Goal: Information Seeking & Learning: Learn about a topic

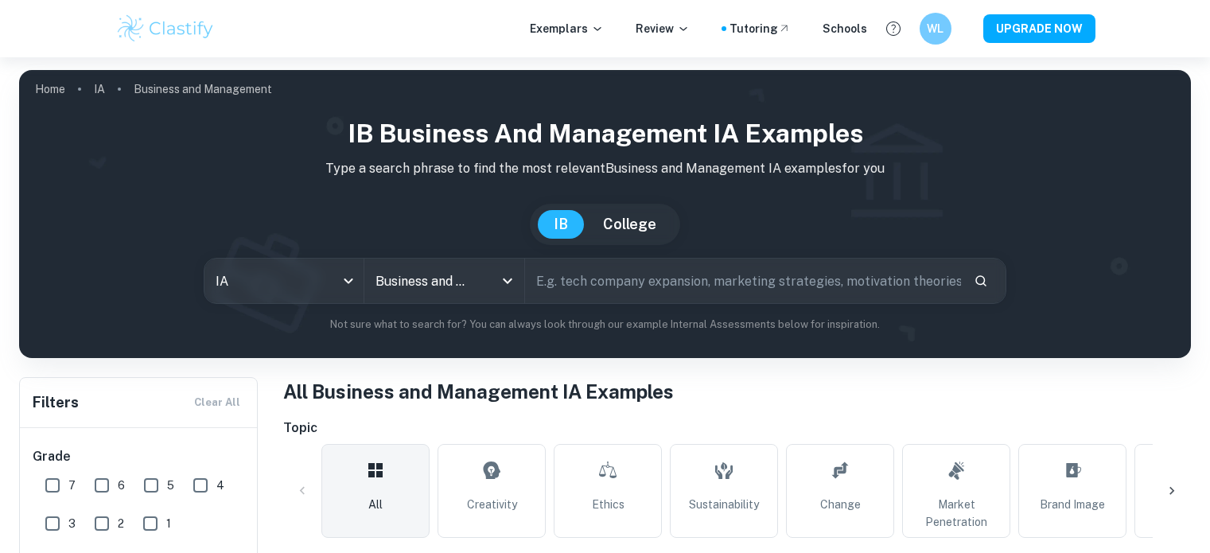
scroll to position [365, 0]
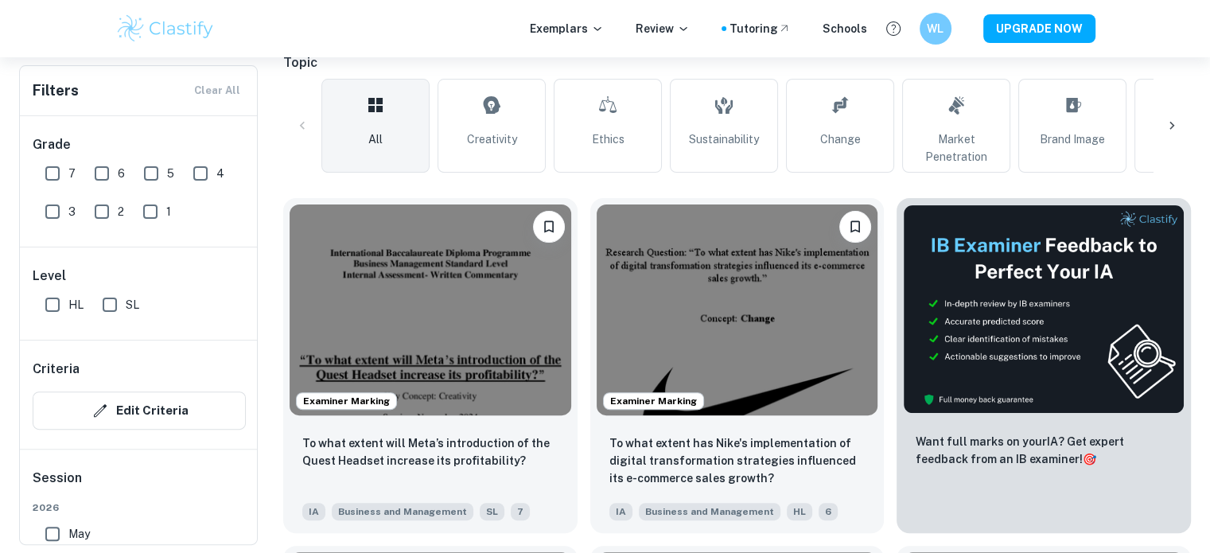
click at [485, 343] on img at bounding box center [431, 309] width 282 height 211
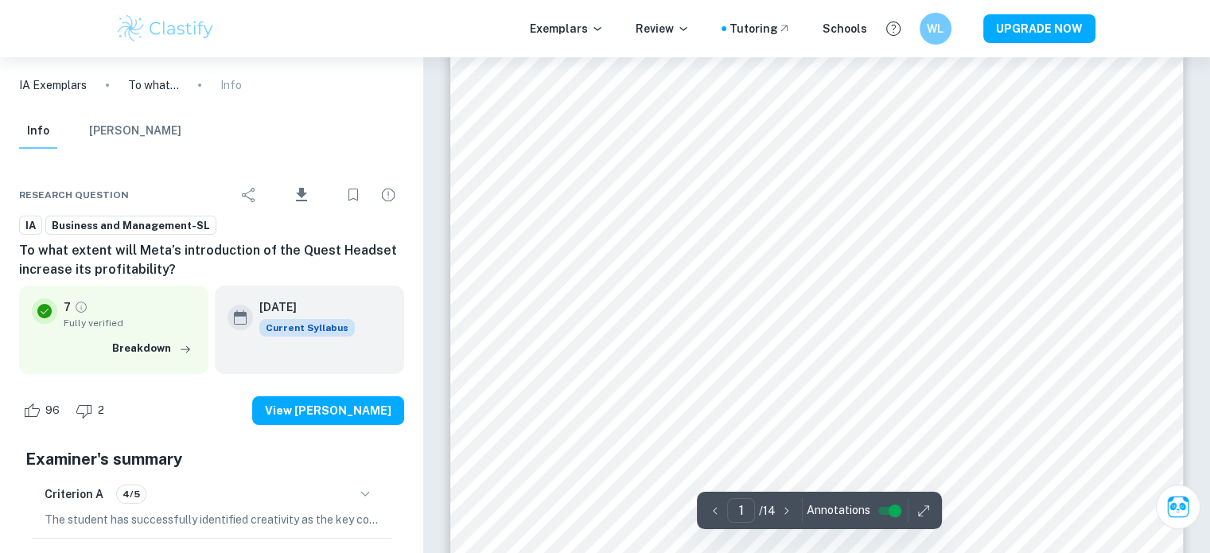
scroll to position [185, 0]
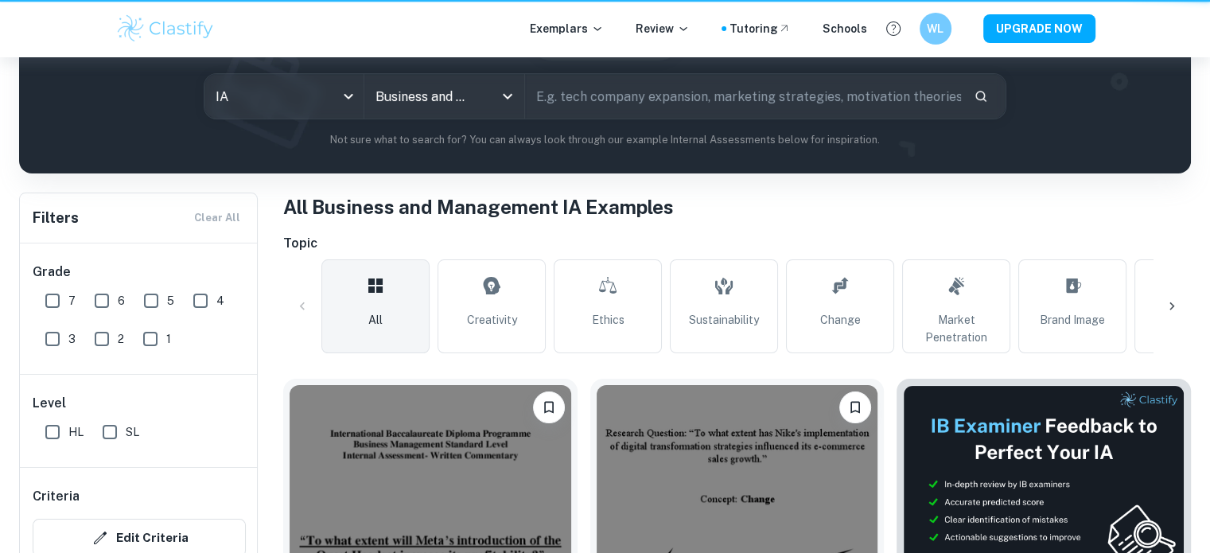
scroll to position [365, 0]
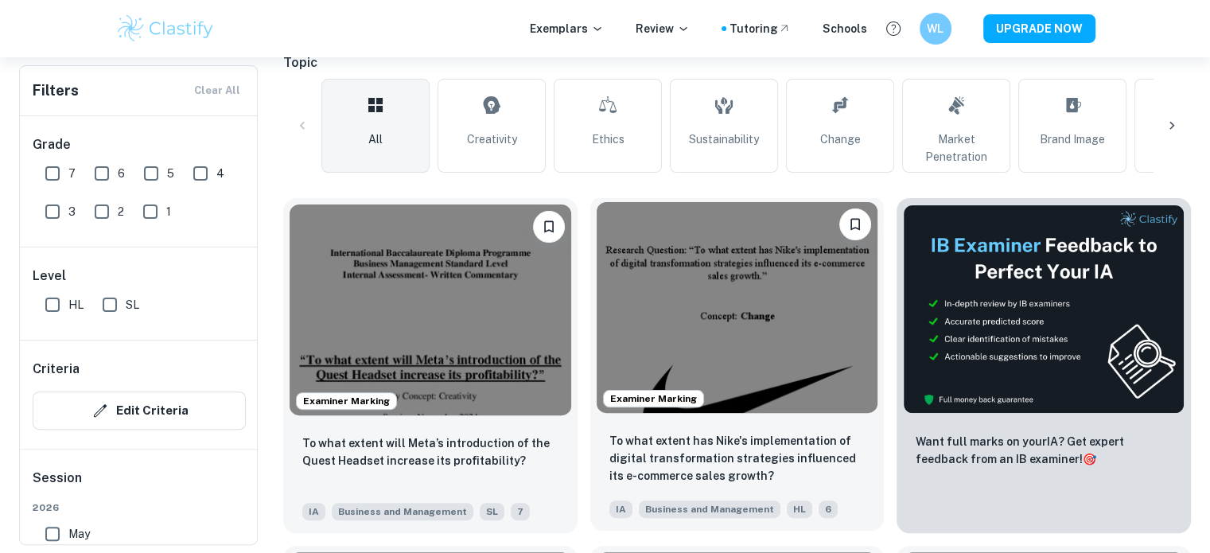
click at [735, 368] on img at bounding box center [738, 307] width 282 height 211
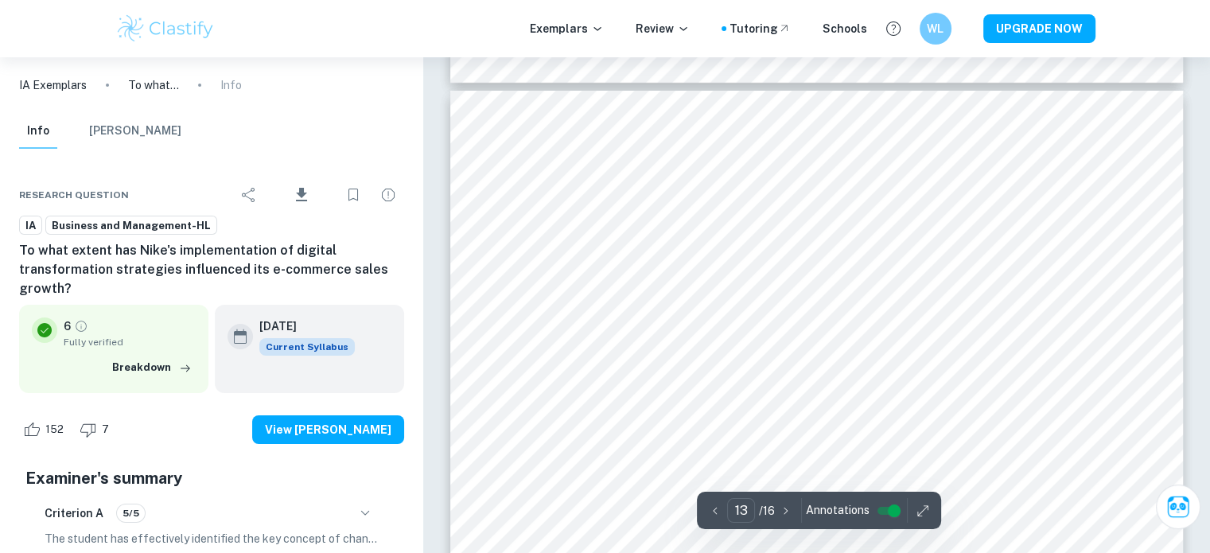
scroll to position [11826, 0]
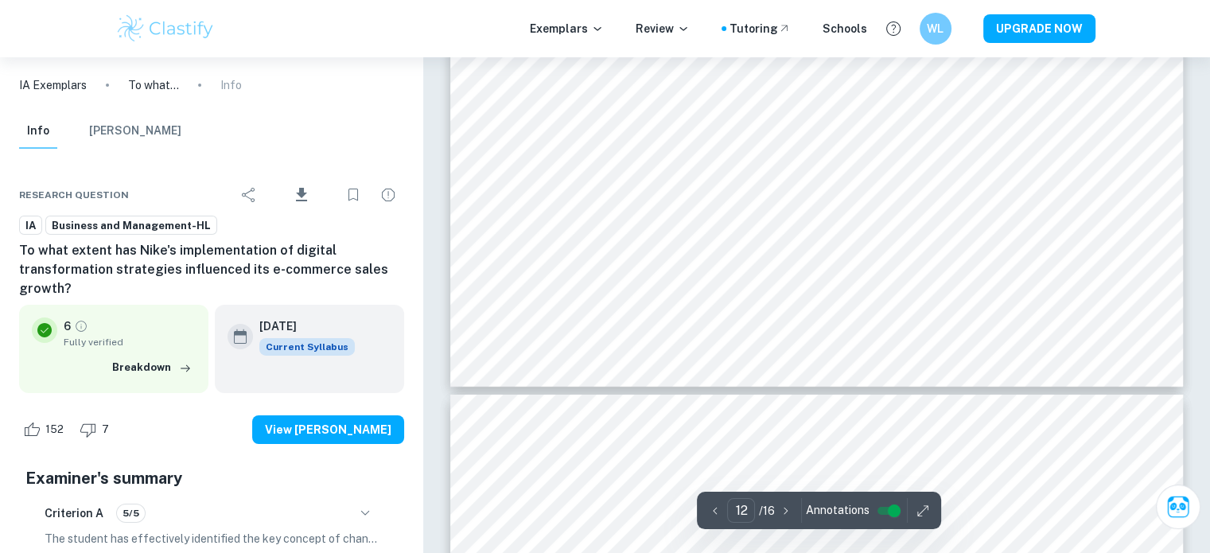
type input "13"
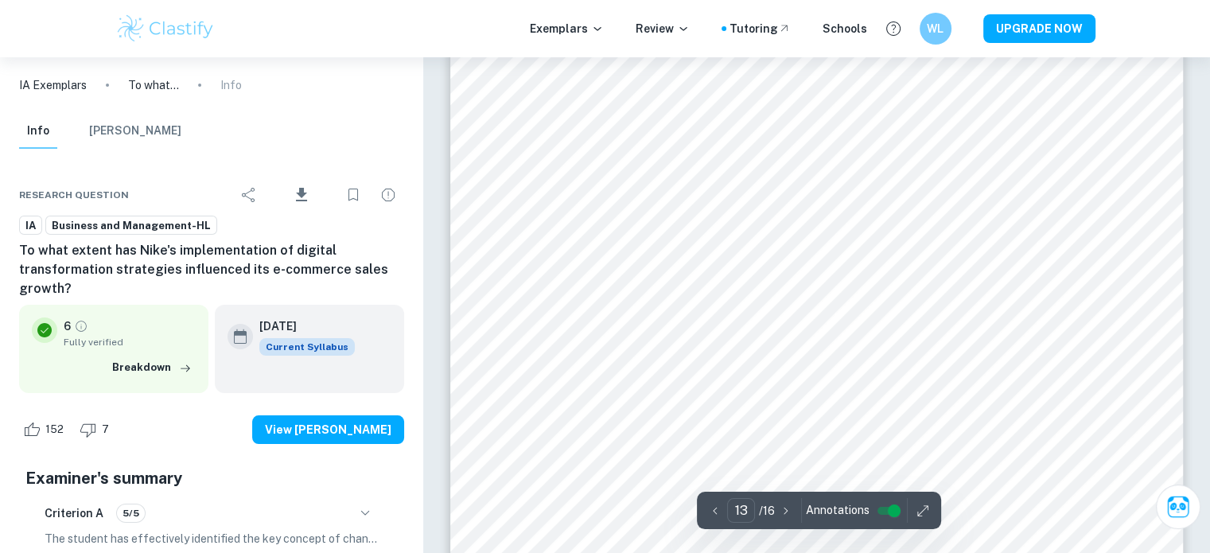
scroll to position [12034, 0]
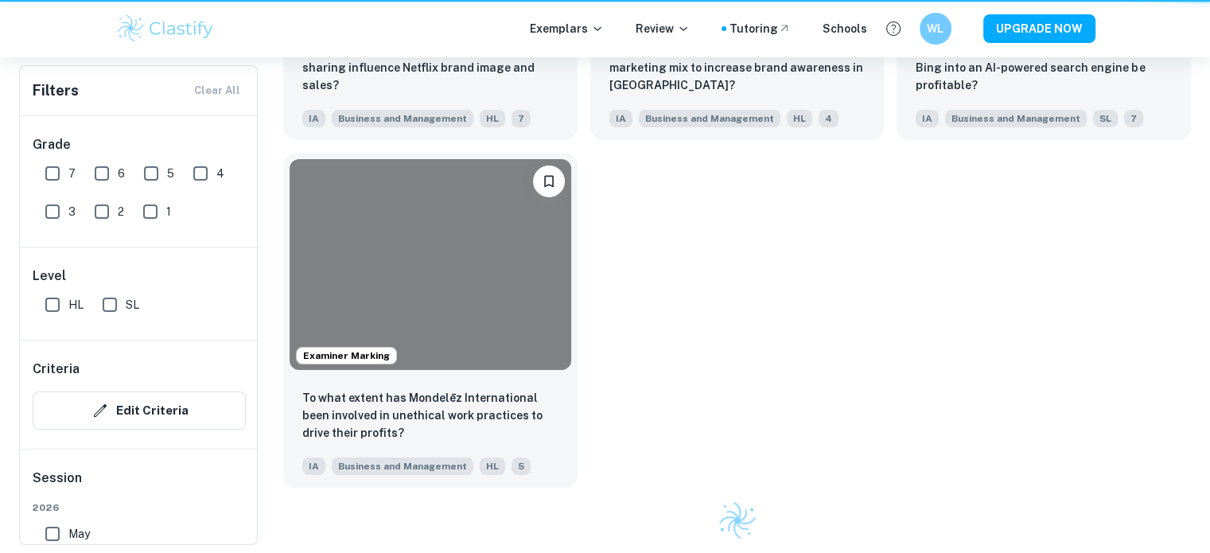
scroll to position [365, 0]
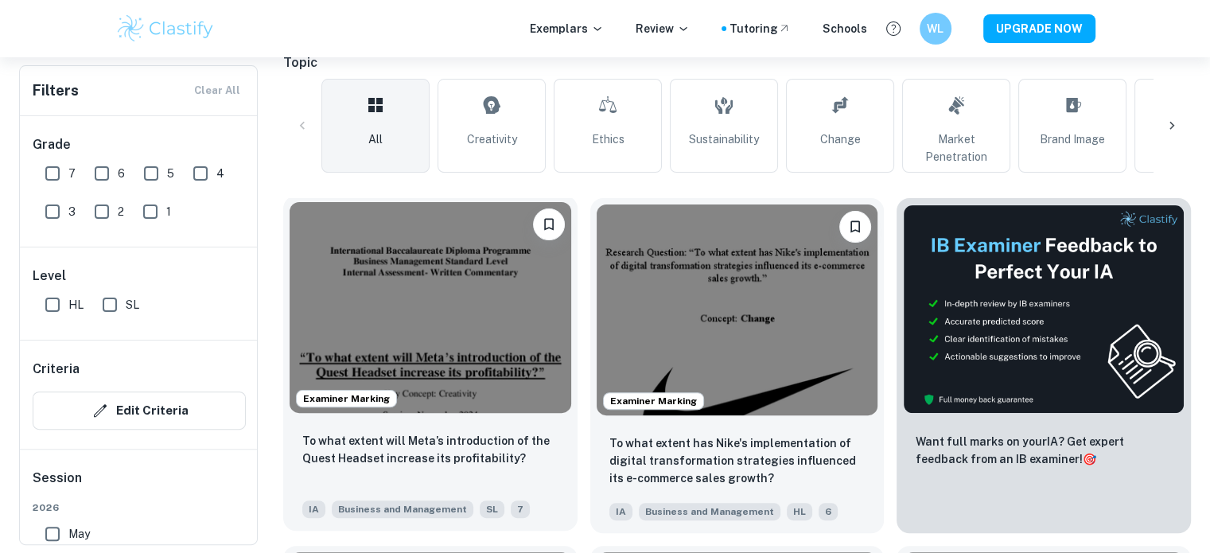
click at [405, 270] on img at bounding box center [431, 307] width 282 height 211
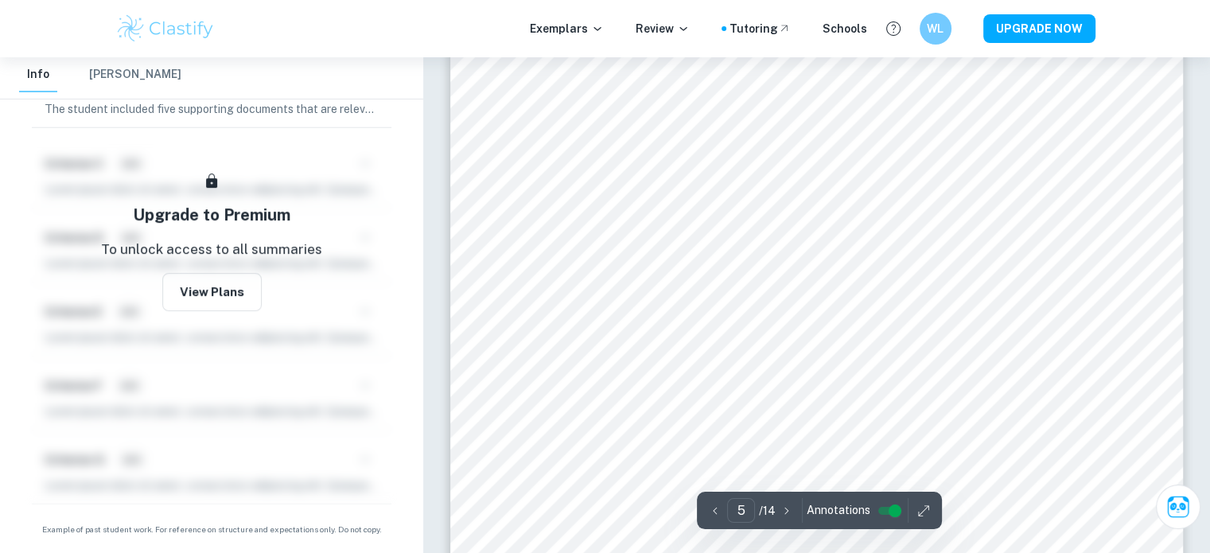
scroll to position [4478, 0]
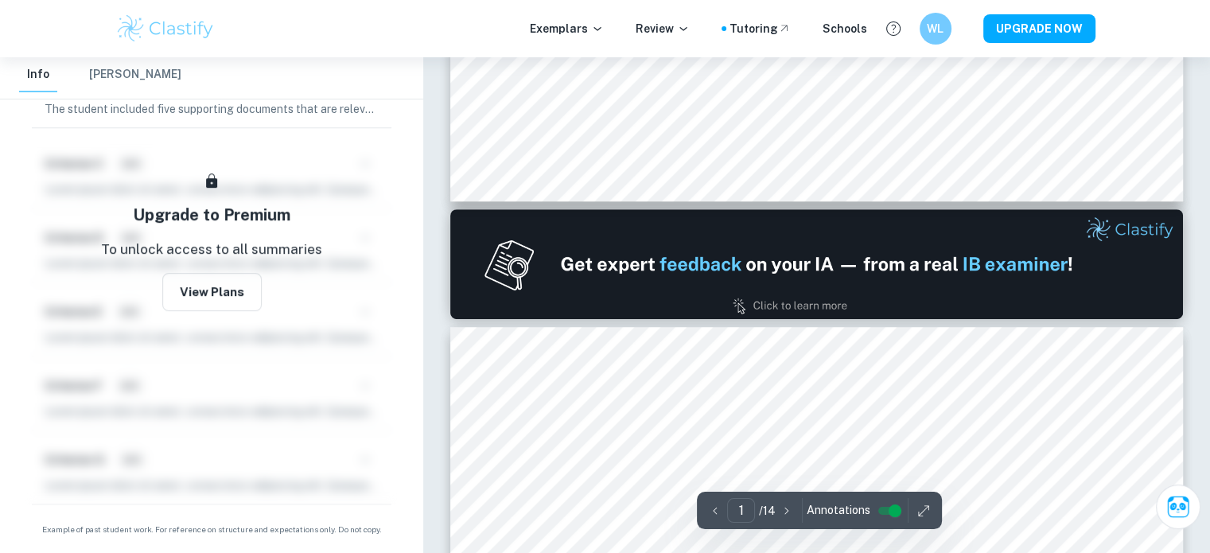
type input "2"
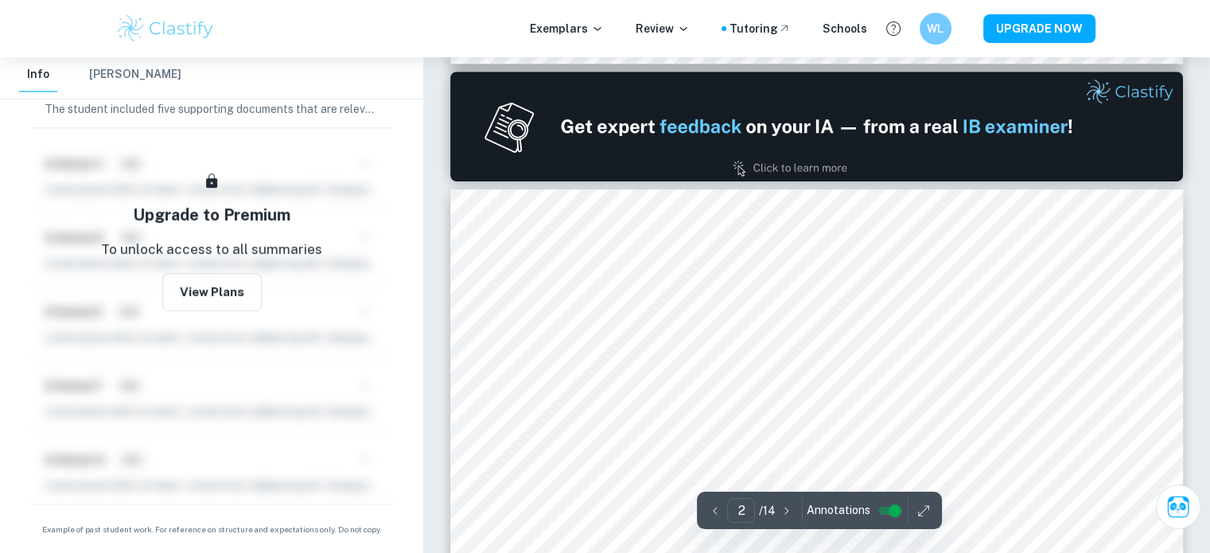
scroll to position [1049, 0]
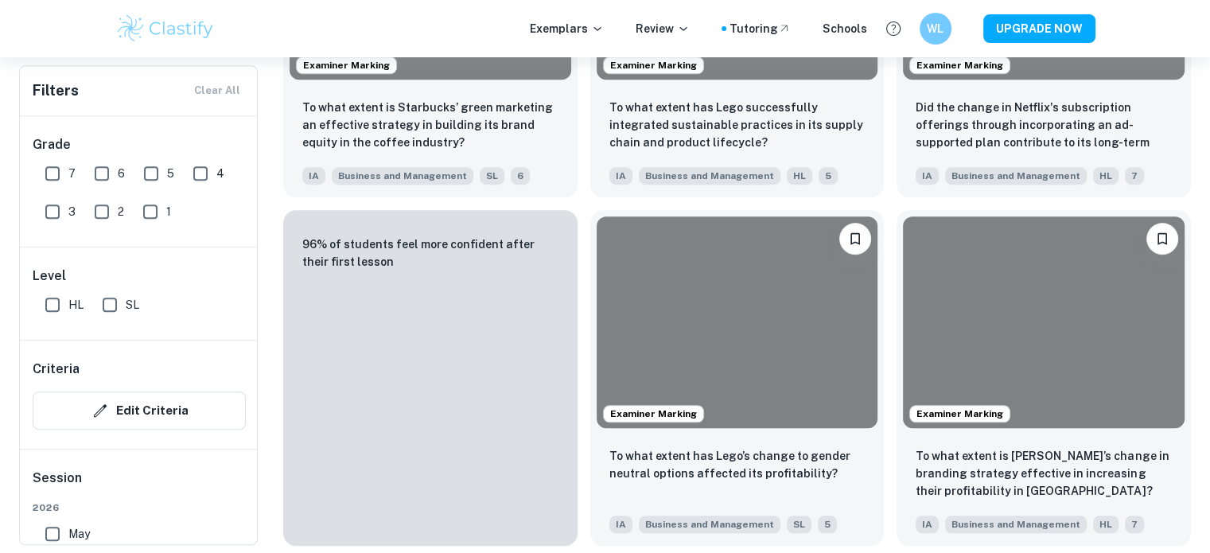
scroll to position [365, 0]
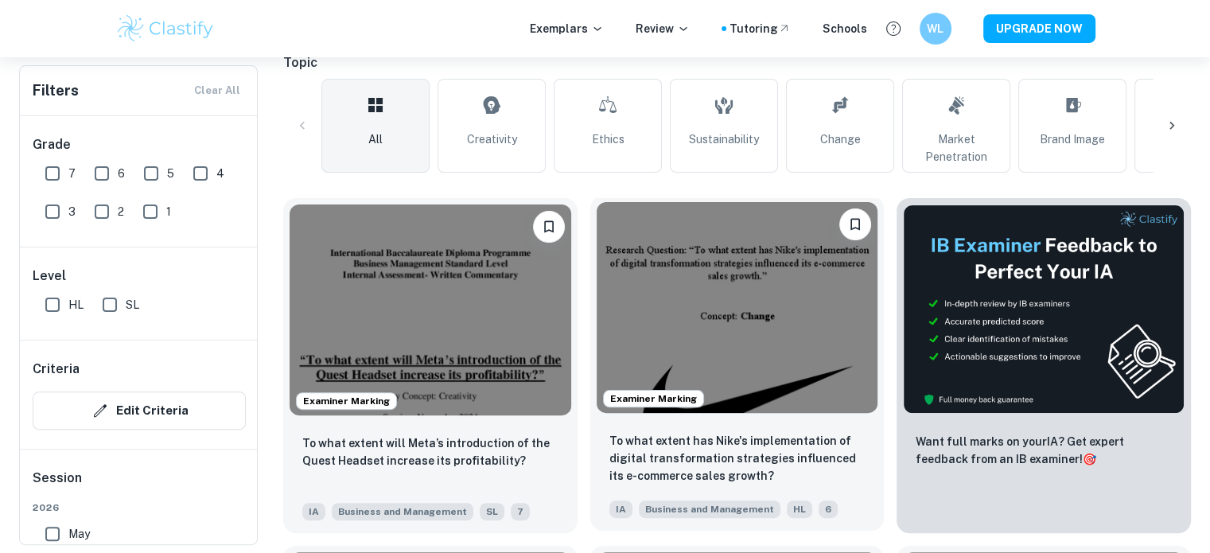
click at [667, 212] on img at bounding box center [738, 307] width 282 height 211
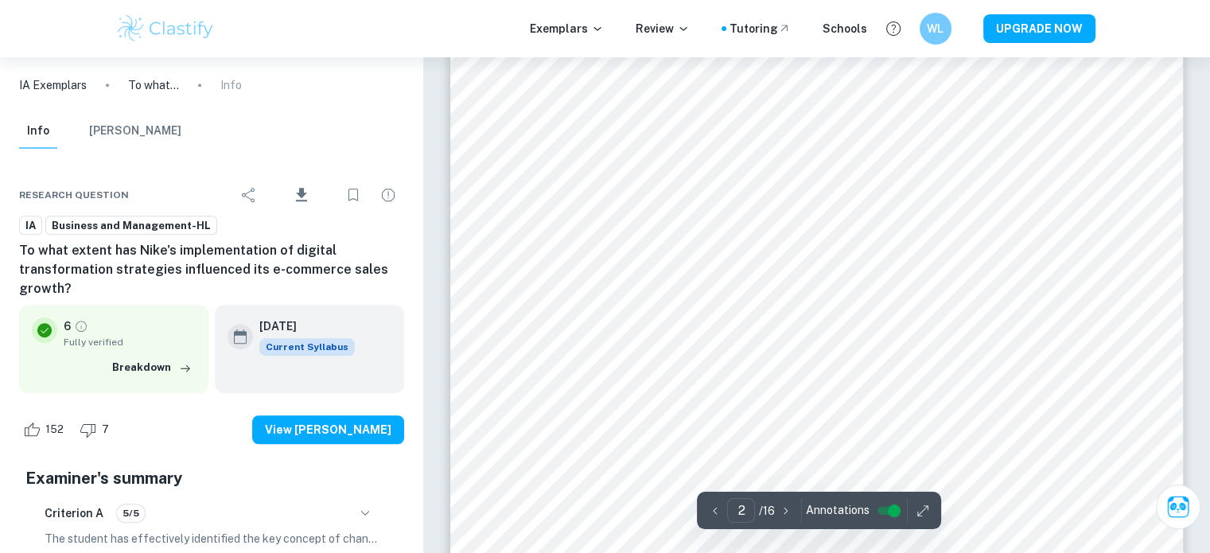
scroll to position [1147, 0]
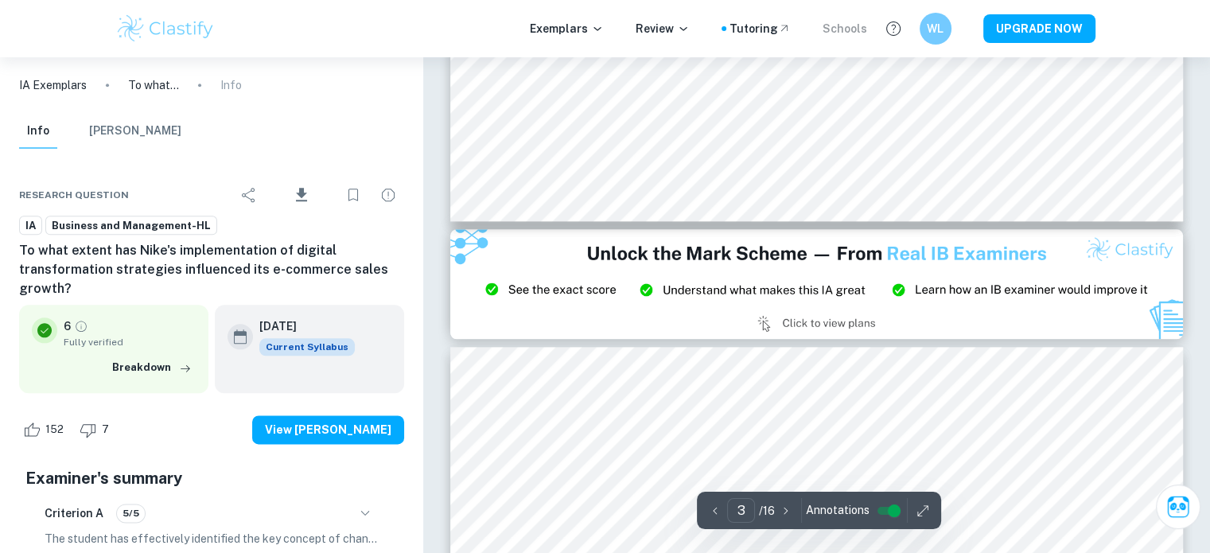
type input "2"
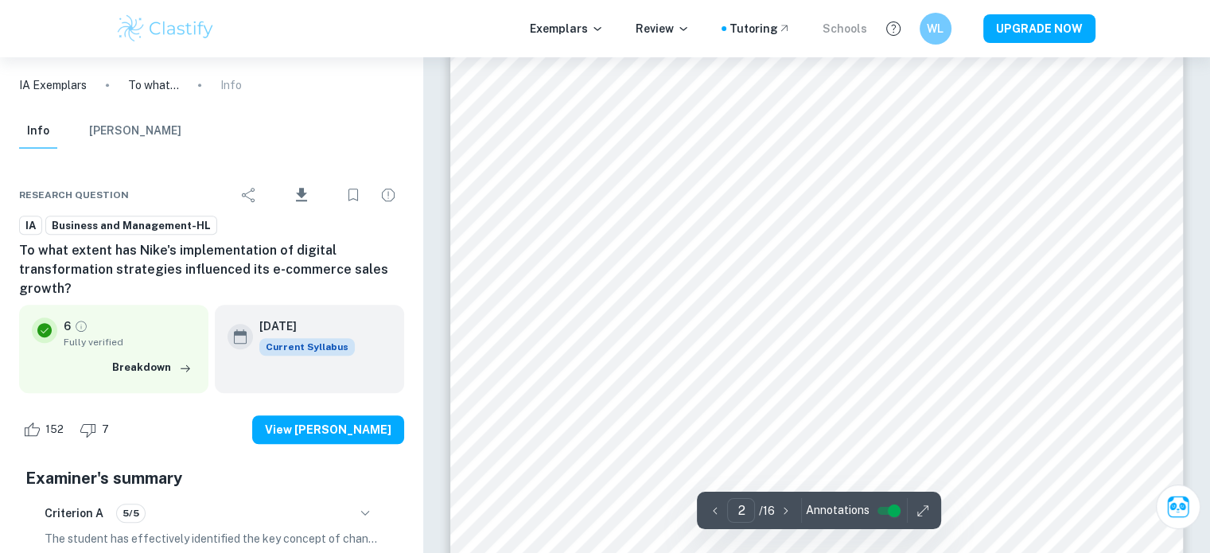
scroll to position [1123, 0]
